Goal: Task Accomplishment & Management: Use online tool/utility

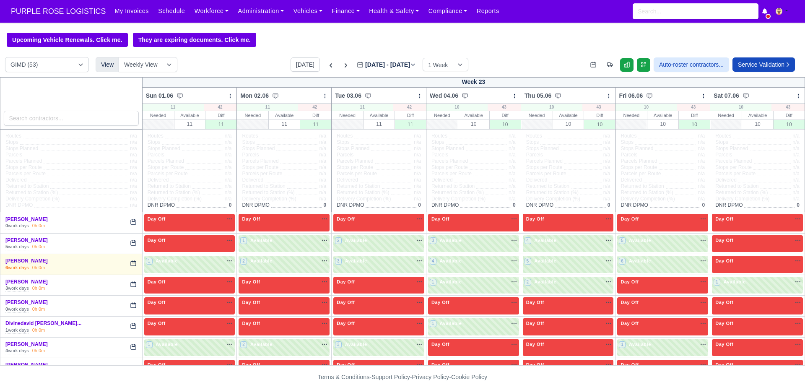
select select "5"
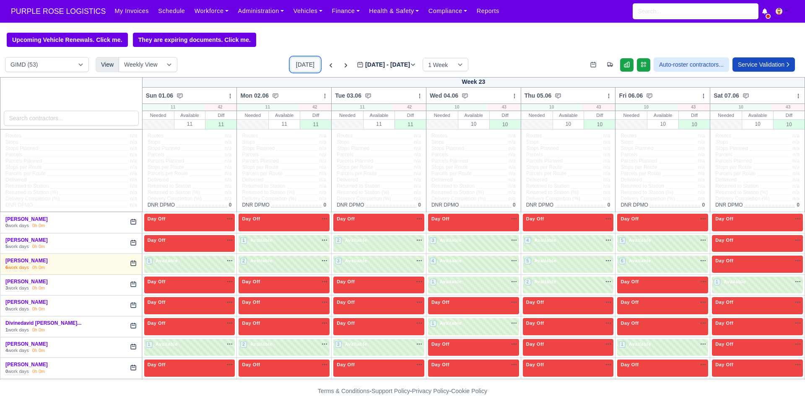
click at [298, 65] on button "[DATE]" at bounding box center [304, 64] width 29 height 14
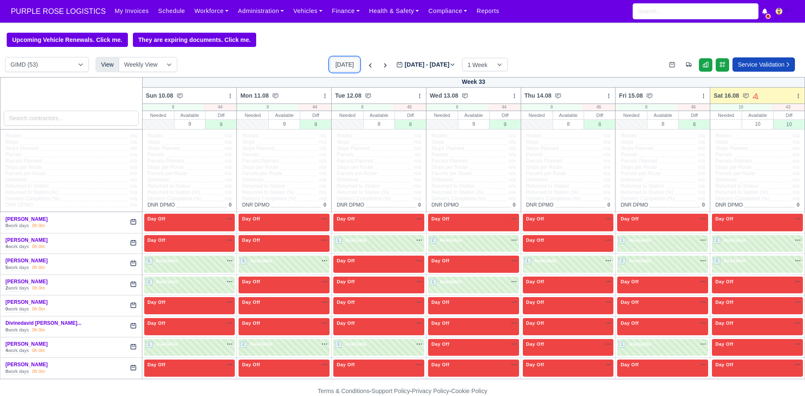
type input "[DATE]"
click at [330, 63] on button "[DATE]" at bounding box center [344, 64] width 29 height 14
click at [722, 238] on span "Available" at bounding box center [735, 240] width 26 height 6
select select "5"
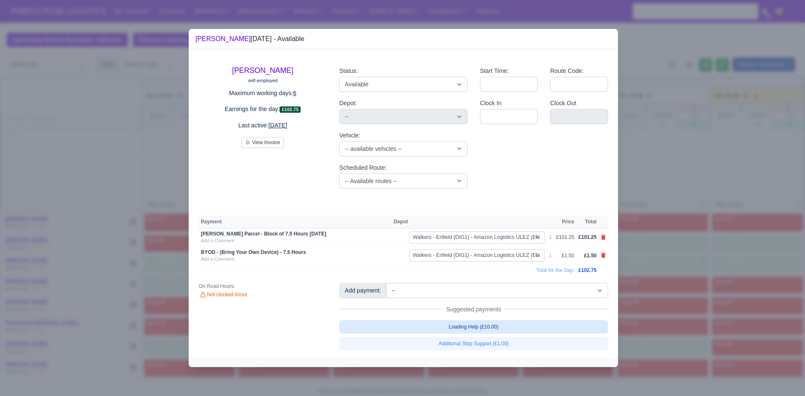
click at [472, 322] on link "Loading Help (£10.00)" at bounding box center [473, 326] width 269 height 13
select select "5"
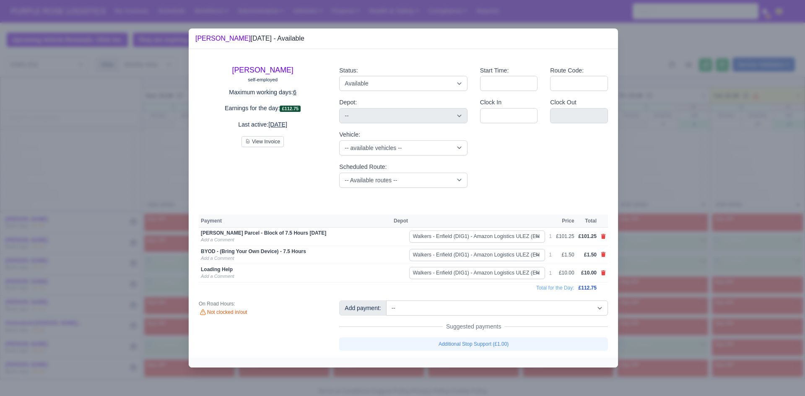
click at [674, 285] on div at bounding box center [402, 198] width 805 height 396
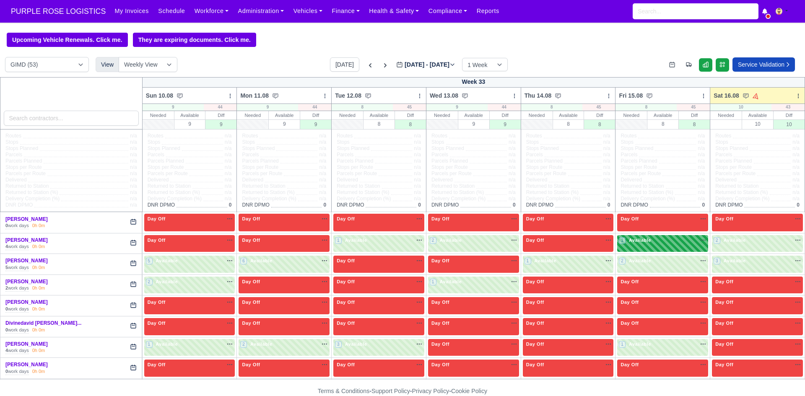
click at [676, 246] on div "1 Available na" at bounding box center [663, 241] width 88 height 9
select select "5"
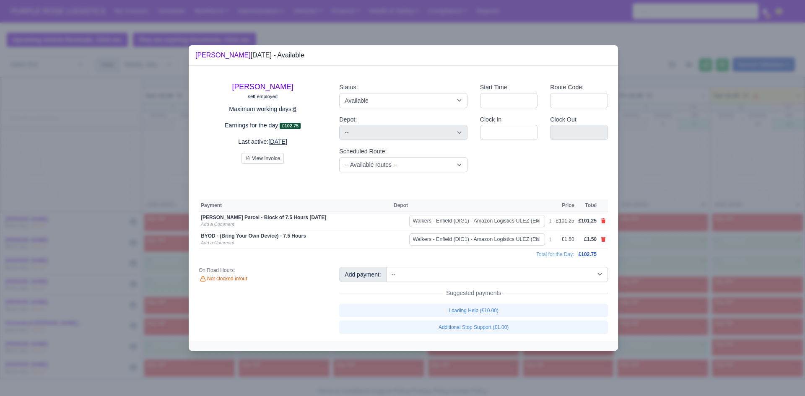
click at [663, 250] on div at bounding box center [402, 198] width 805 height 396
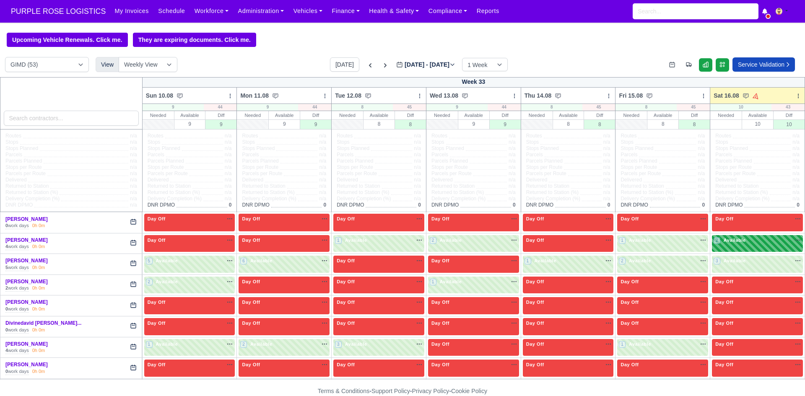
click at [745, 250] on div "2 Available" at bounding box center [757, 243] width 91 height 17
select select "5"
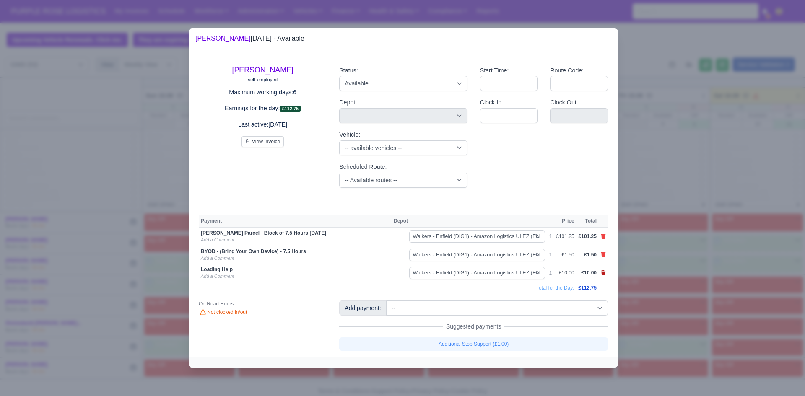
click at [602, 274] on icon at bounding box center [603, 272] width 5 height 5
select select
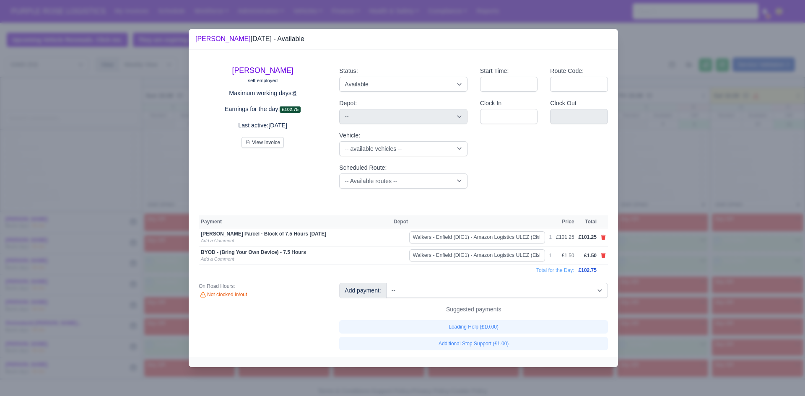
click at [656, 270] on div at bounding box center [402, 198] width 805 height 396
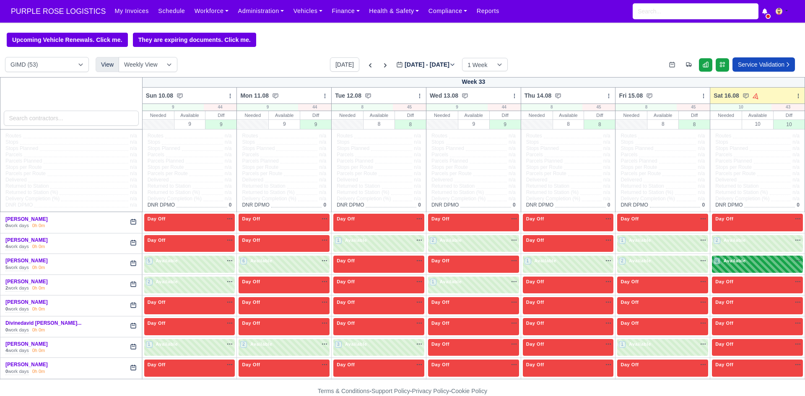
click at [728, 261] on span "Available" at bounding box center [735, 261] width 26 height 6
select select "5"
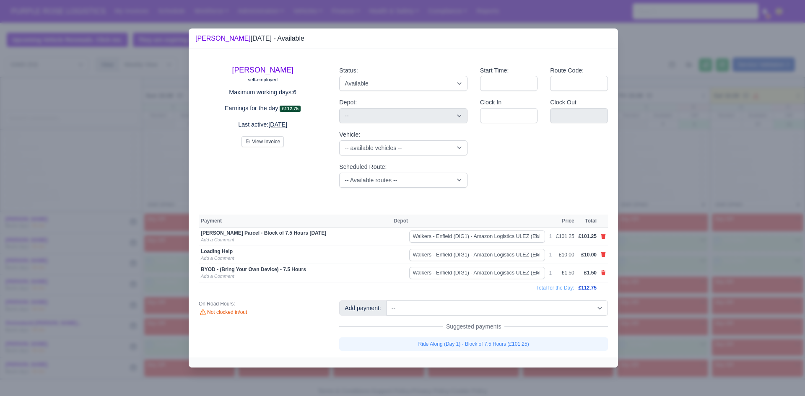
click at [684, 289] on div at bounding box center [402, 198] width 805 height 396
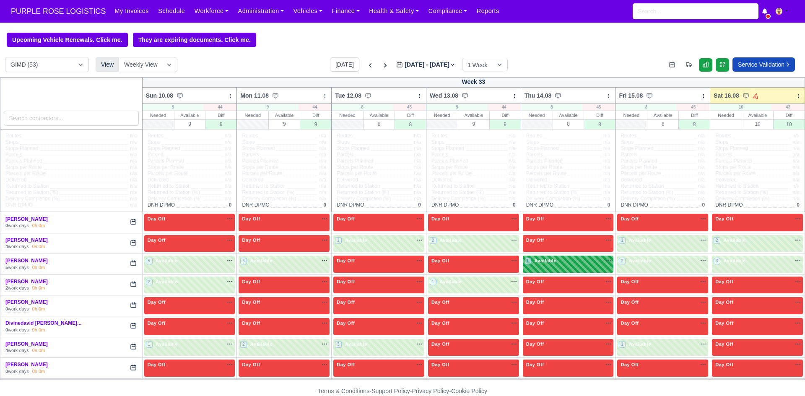
click at [589, 266] on div "1 Available na" at bounding box center [568, 261] width 88 height 9
select select "5"
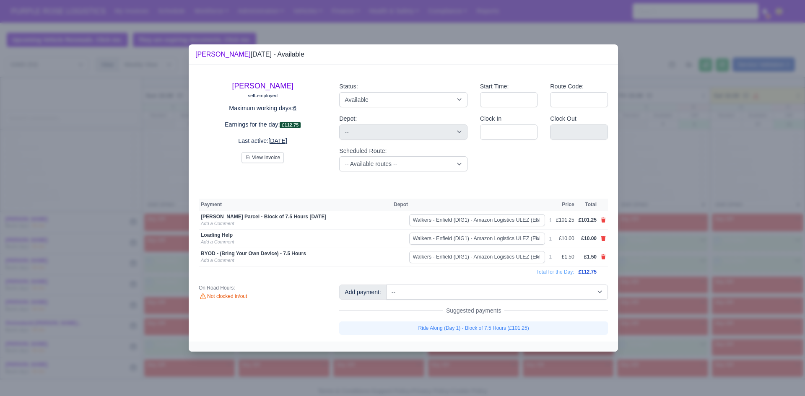
click at [652, 246] on div at bounding box center [402, 198] width 805 height 396
